Goal: Information Seeking & Learning: Learn about a topic

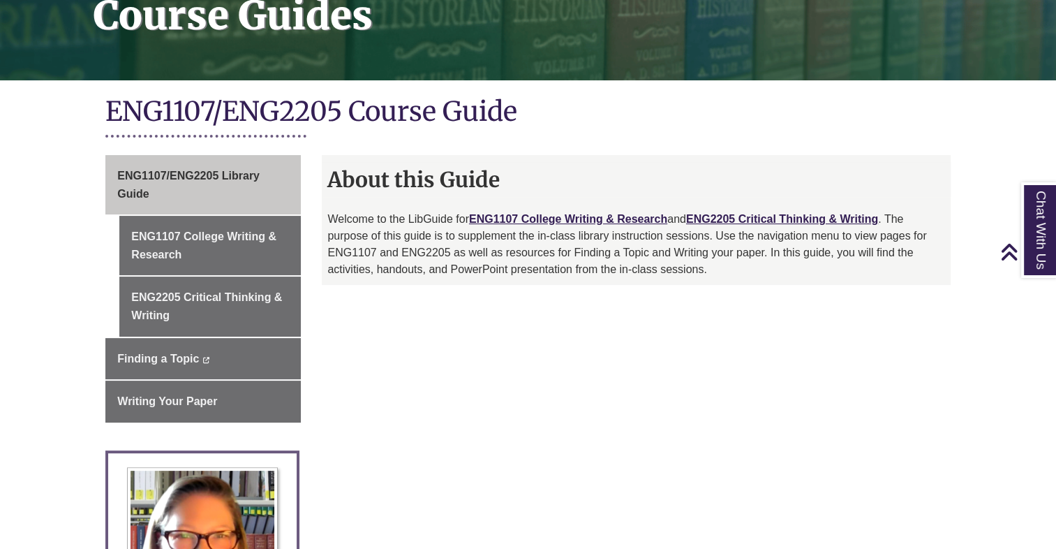
scroll to position [236, 0]
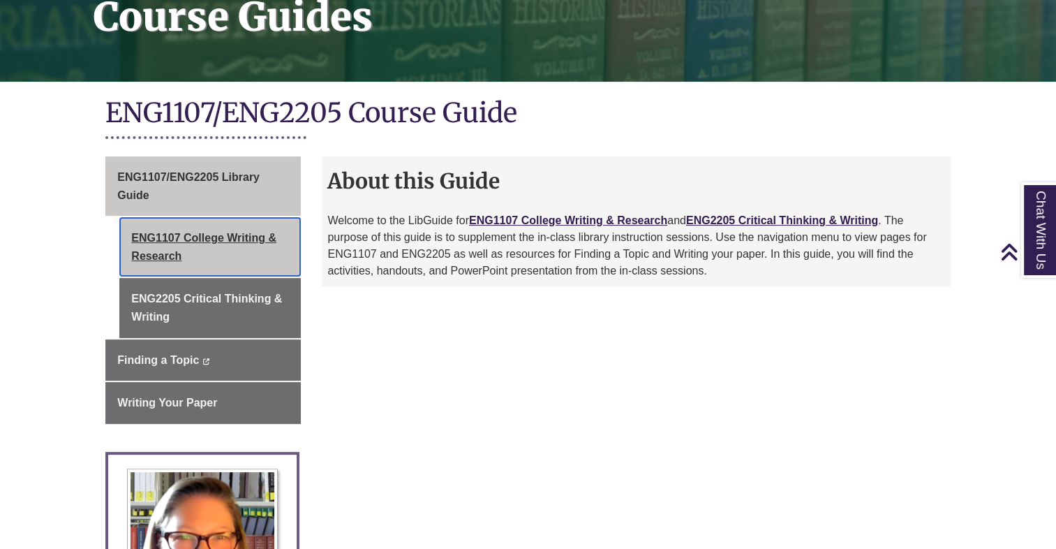
click at [200, 225] on link "ENG1107 College Writing & Research" at bounding box center [210, 246] width 182 height 59
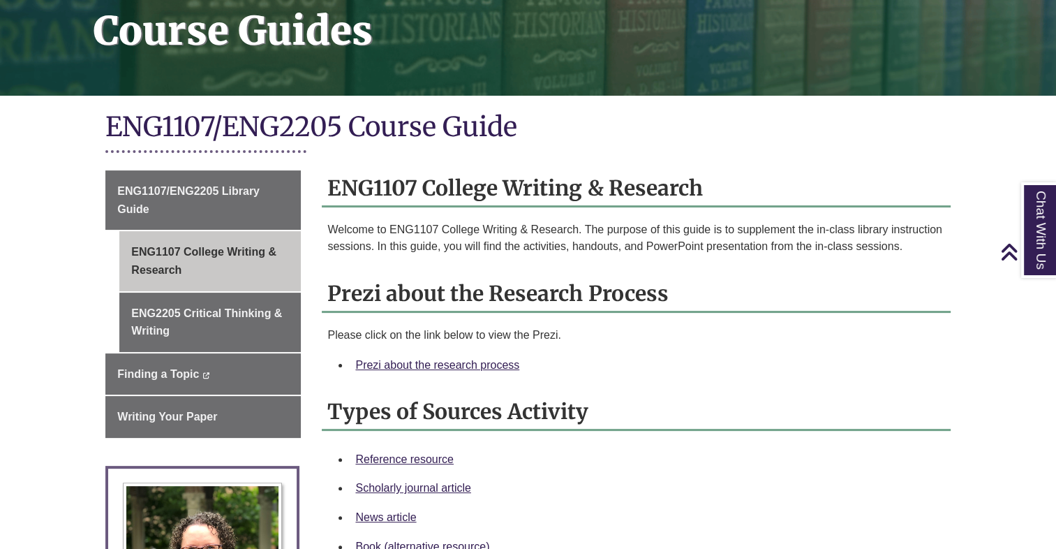
scroll to position [201, 0]
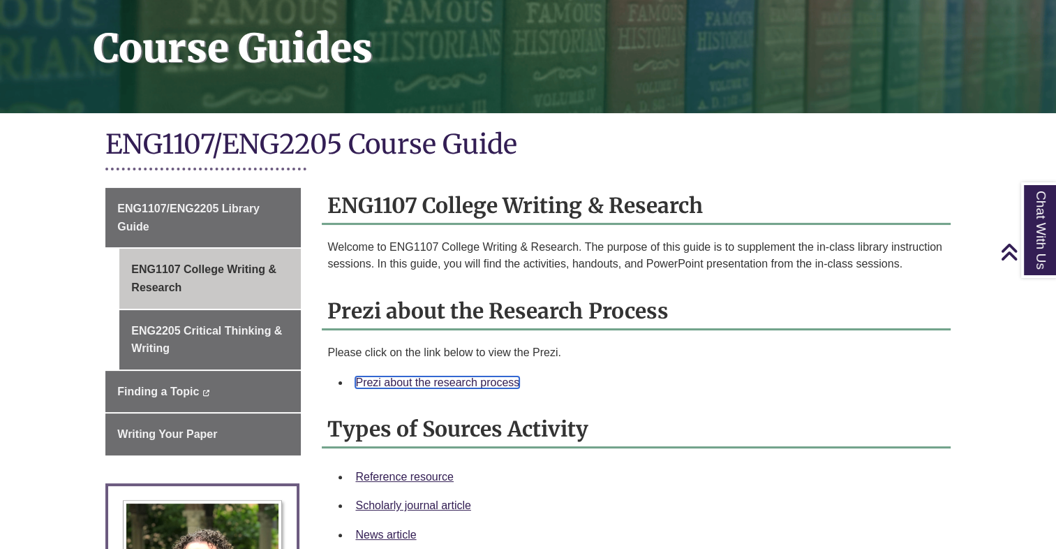
click at [447, 378] on link "Prezi about the research process" at bounding box center [437, 382] width 164 height 12
